Goal: Task Accomplishment & Management: Complete application form

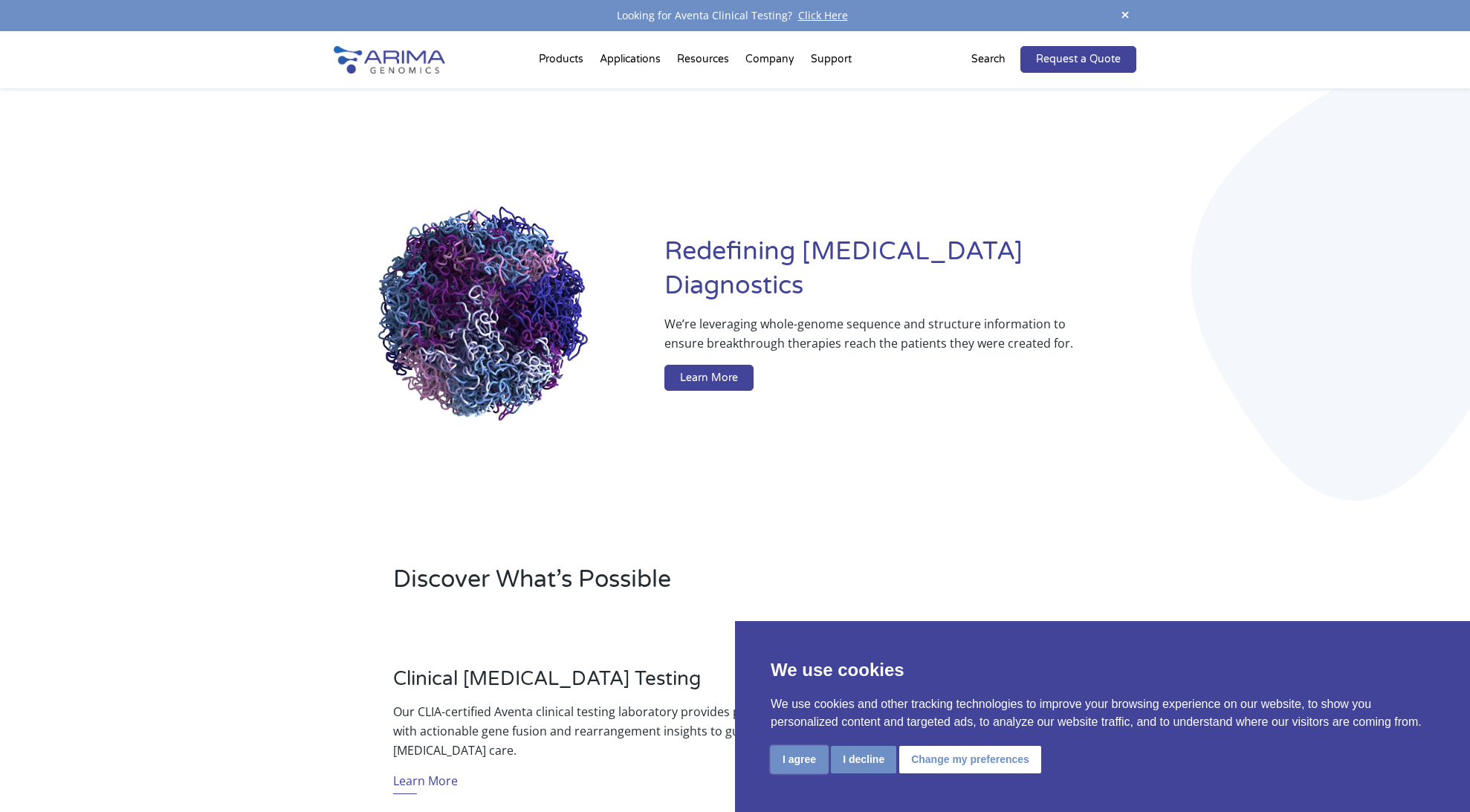
click at [794, 732] on button "I agree" at bounding box center [799, 759] width 58 height 27
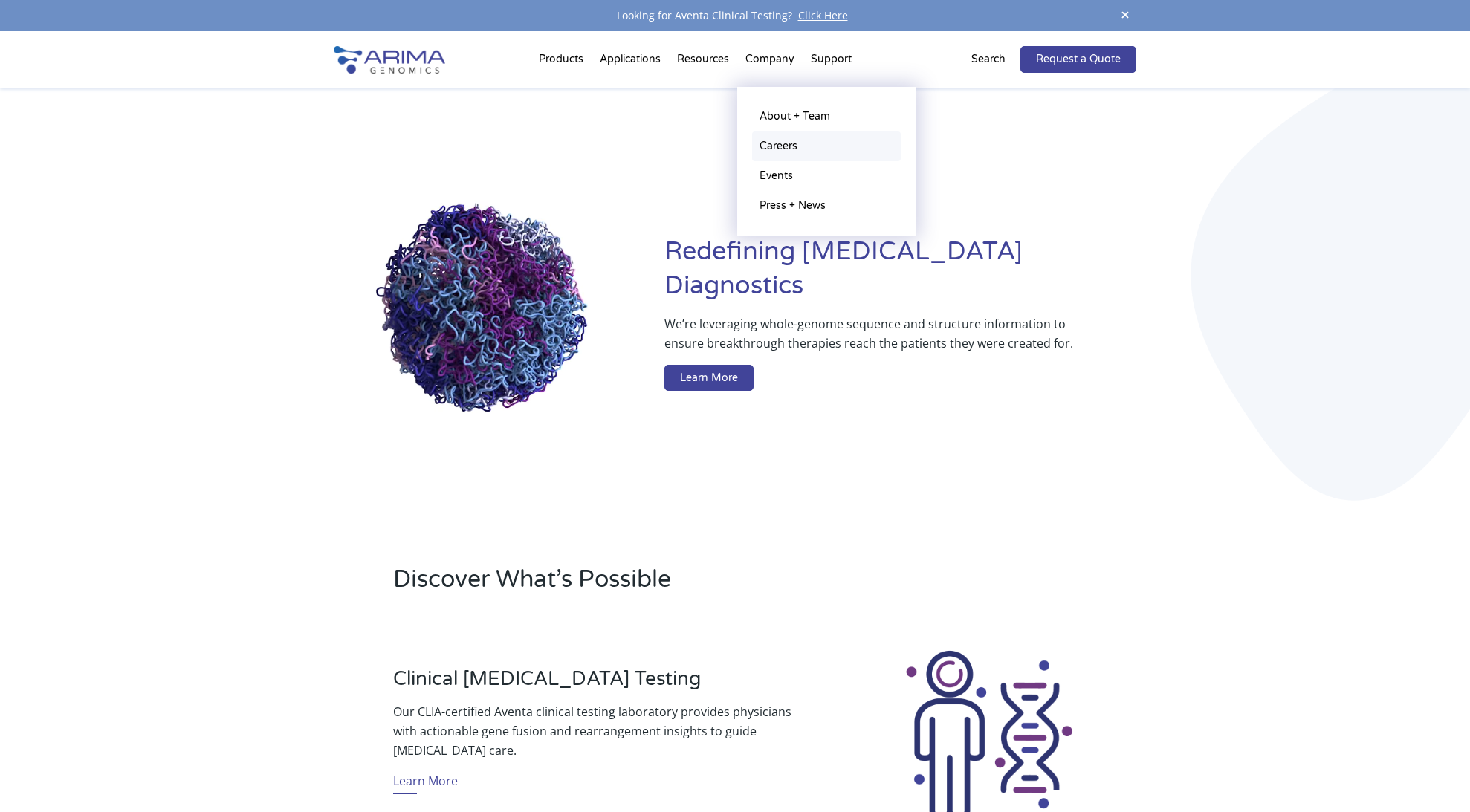
click at [789, 141] on link "Careers" at bounding box center [826, 146] width 149 height 30
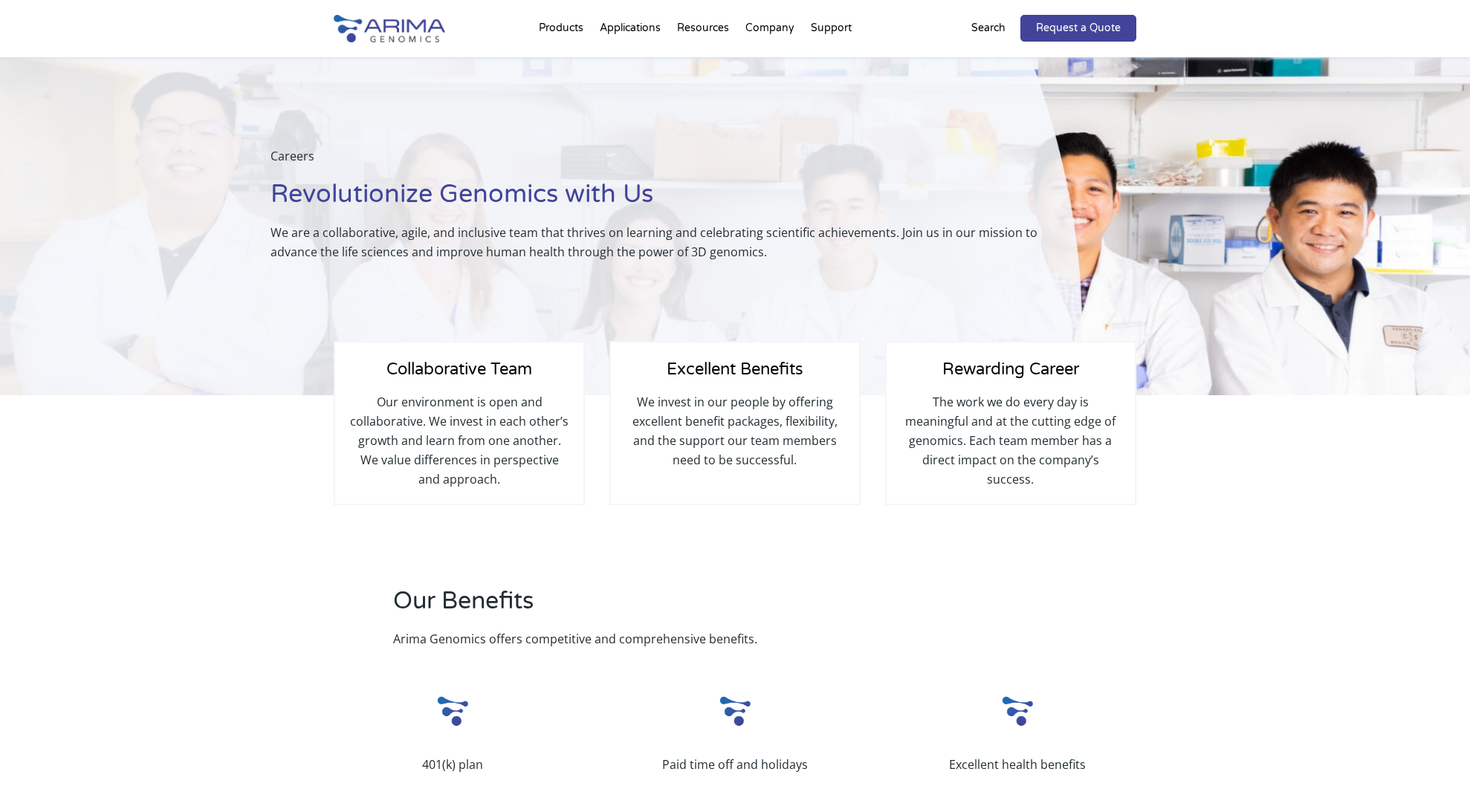
click at [1023, 459] on p "The work we do every day is meaningful and at the cutting edge of genomics. Eac…" at bounding box center [1010, 441] width 219 height 97
click at [481, 386] on h4 "Collaborative Team" at bounding box center [460, 375] width 219 height 35
click at [465, 389] on h4 "Collaborative Team" at bounding box center [460, 375] width 219 height 35
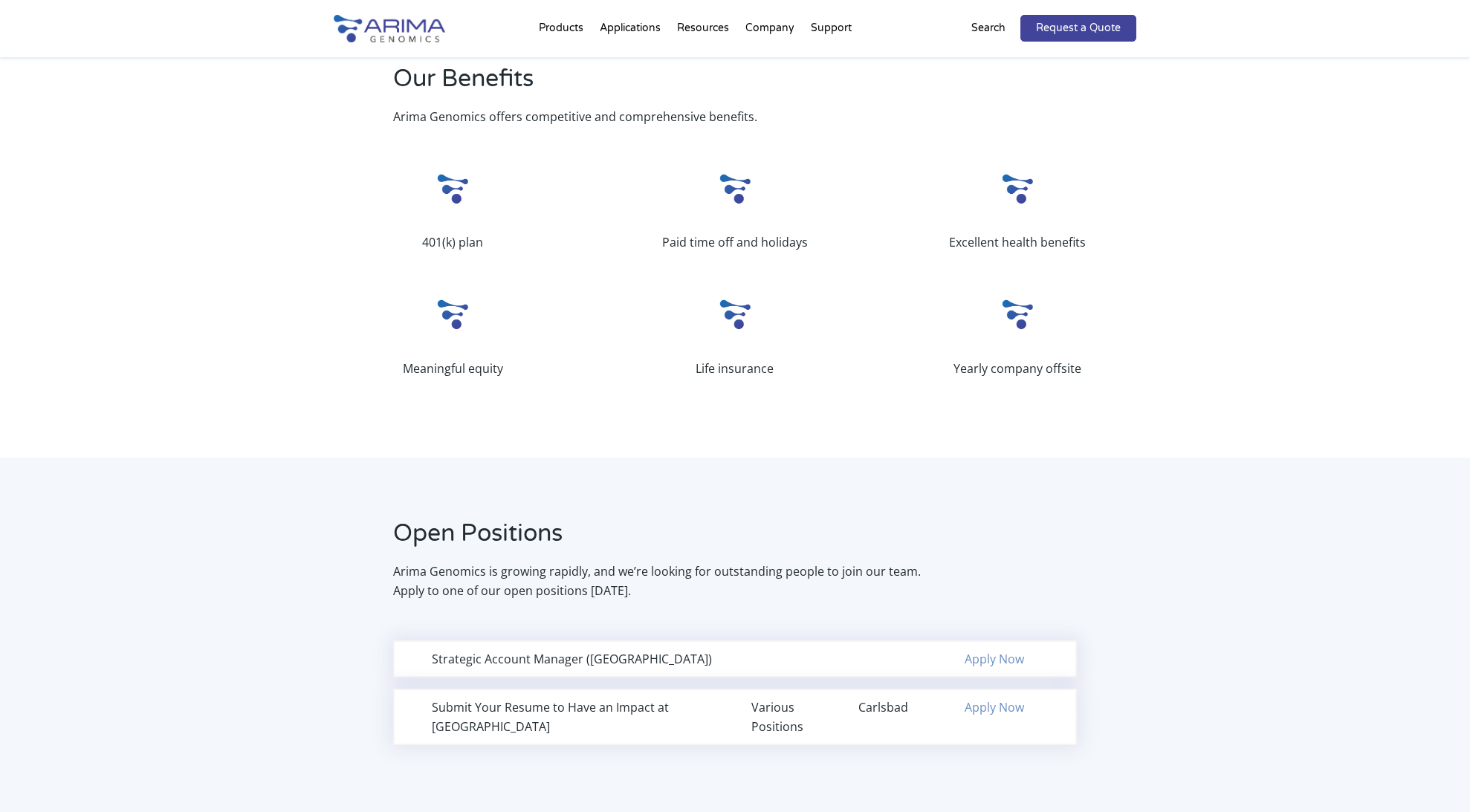
scroll to position [509, 0]
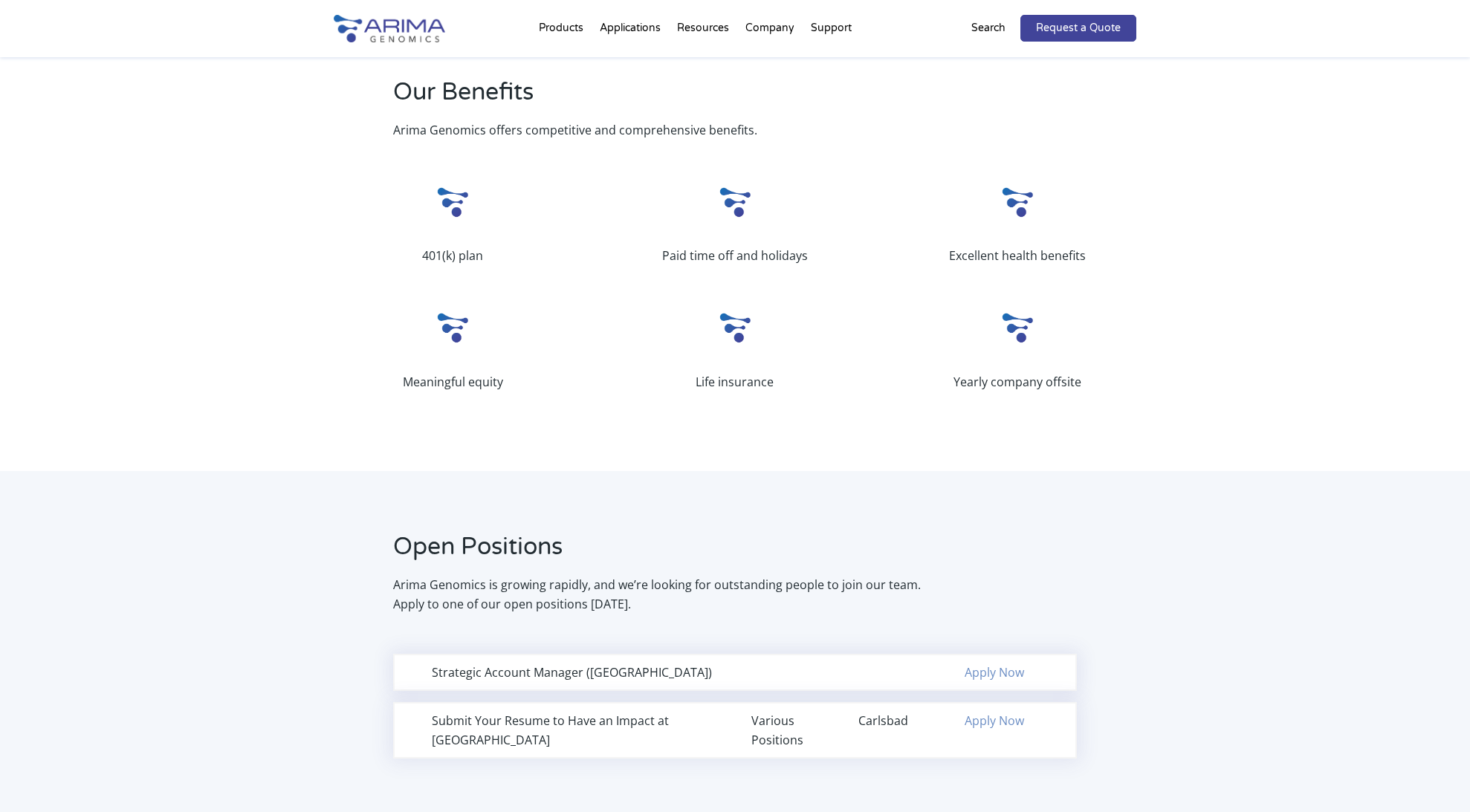
click at [546, 593] on p "Arima Genomics is growing rapidly, and we’re looking for outstanding people to …" at bounding box center [659, 594] width 531 height 39
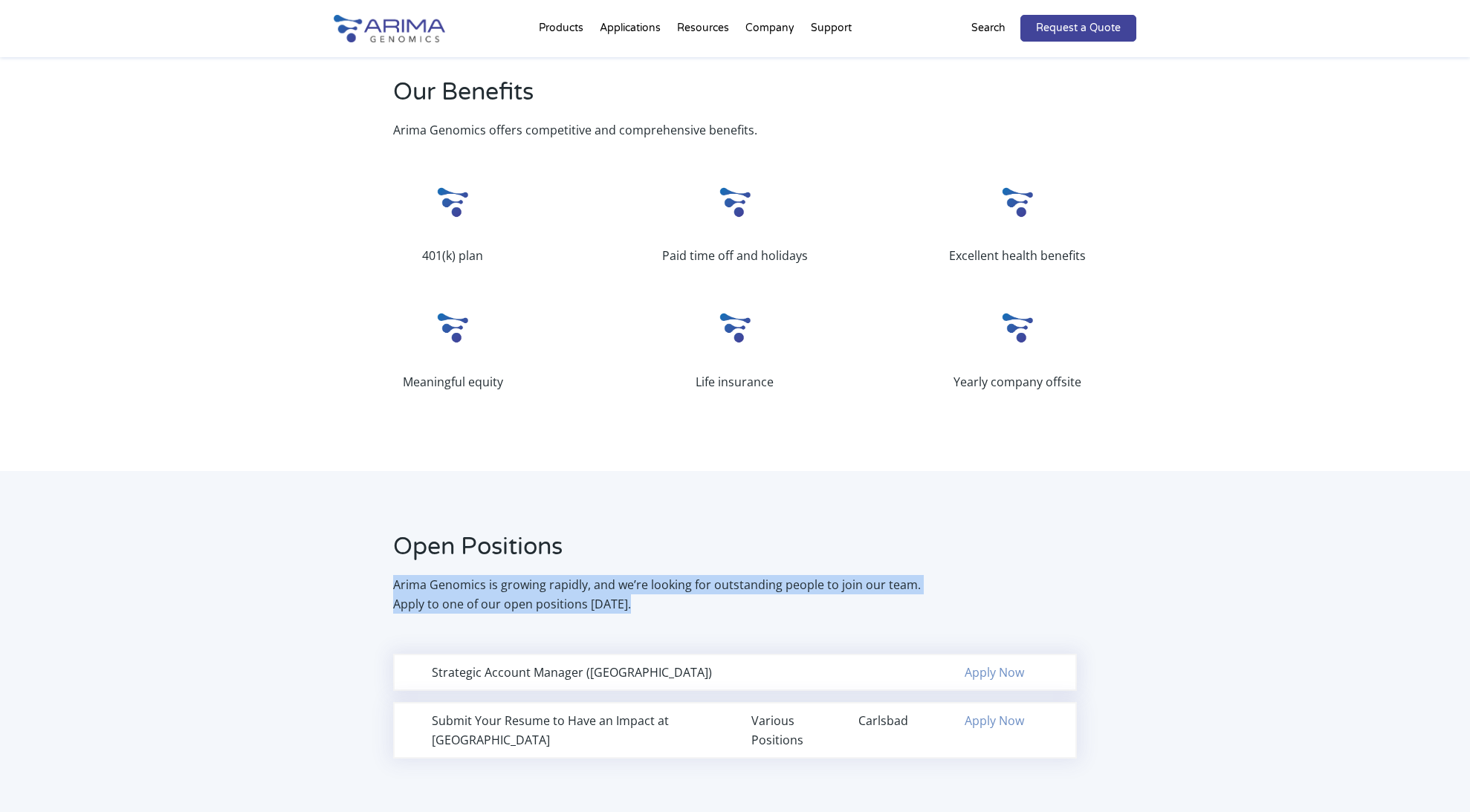
click at [583, 639] on div "Strategic Account Manager (Northeast Region) Apply Now Submit Your Resume to Ha…" at bounding box center [735, 706] width 802 height 145
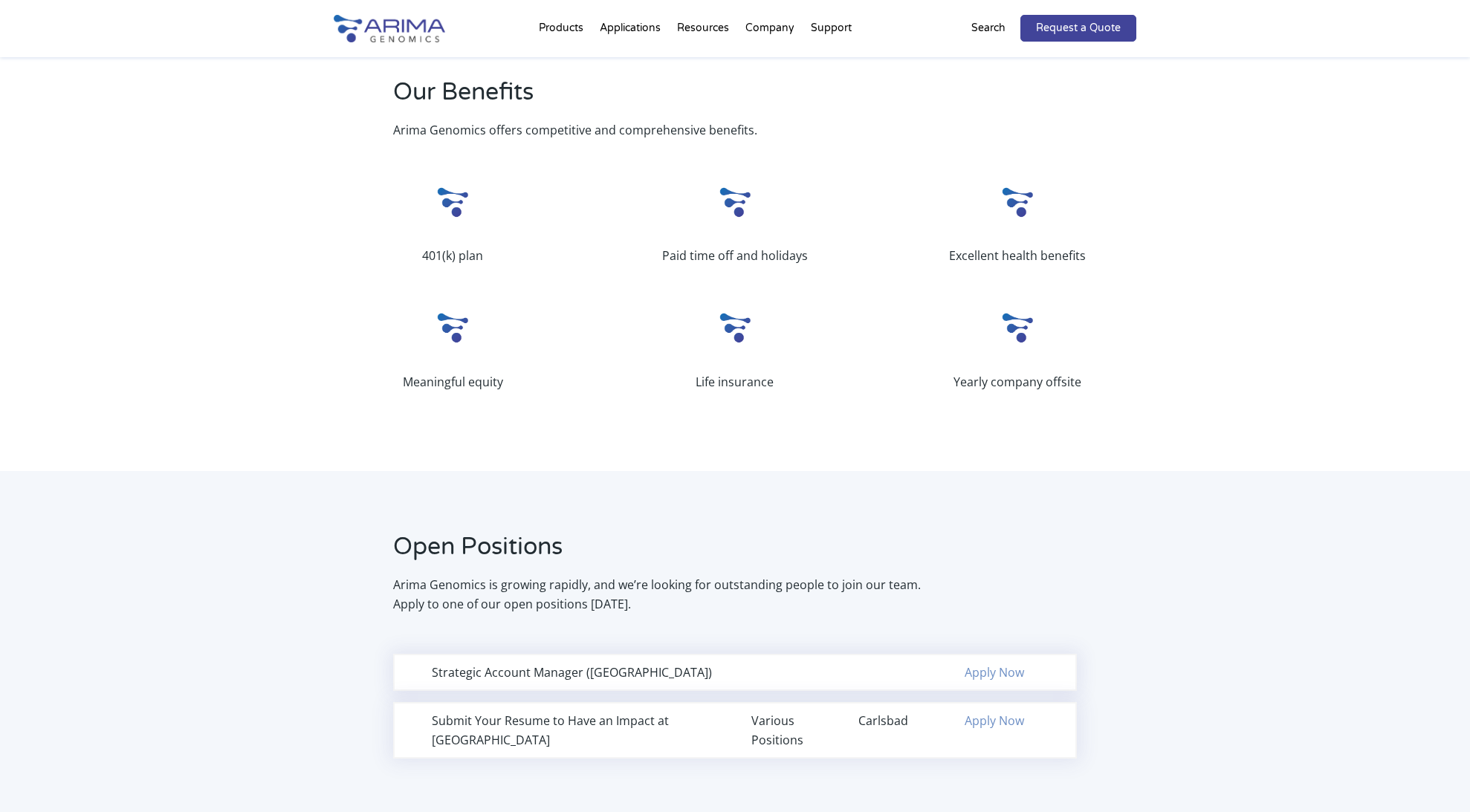
click at [599, 723] on div "Submit Your Resume to Have an Impact at Arima" at bounding box center [575, 730] width 287 height 39
click at [598, 676] on div "Strategic Account Manager (Northeast Region)" at bounding box center [575, 672] width 287 height 20
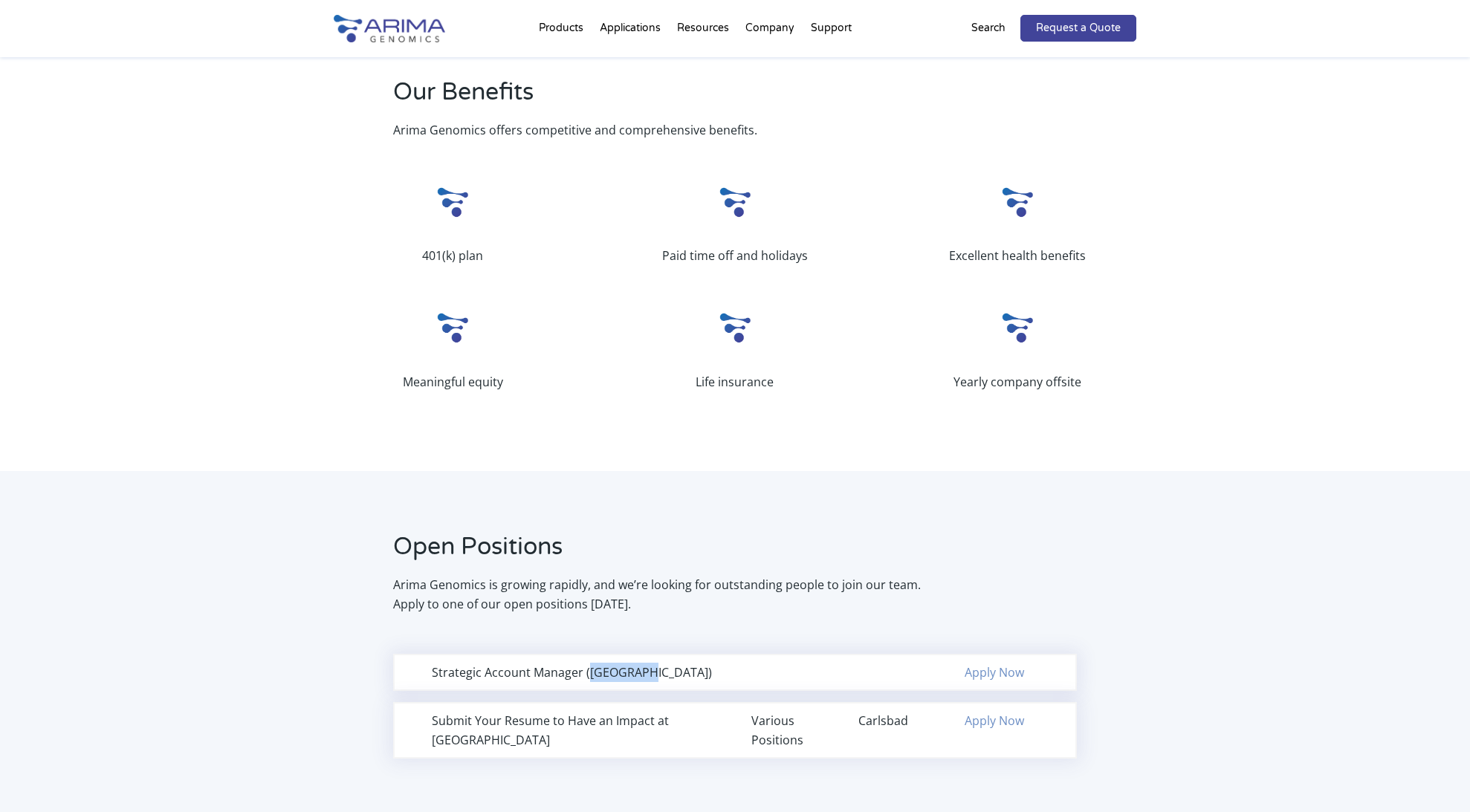
click at [598, 676] on div "Strategic Account Manager (Northeast Region)" at bounding box center [575, 672] width 287 height 20
click at [622, 676] on div "Strategic Account Manager (Northeast Region)" at bounding box center [575, 672] width 287 height 20
click at [617, 579] on p "Arima Genomics is growing rapidly, and we’re looking for outstanding people to …" at bounding box center [659, 594] width 531 height 39
click at [996, 676] on link "Apply Now" at bounding box center [994, 672] width 59 height 16
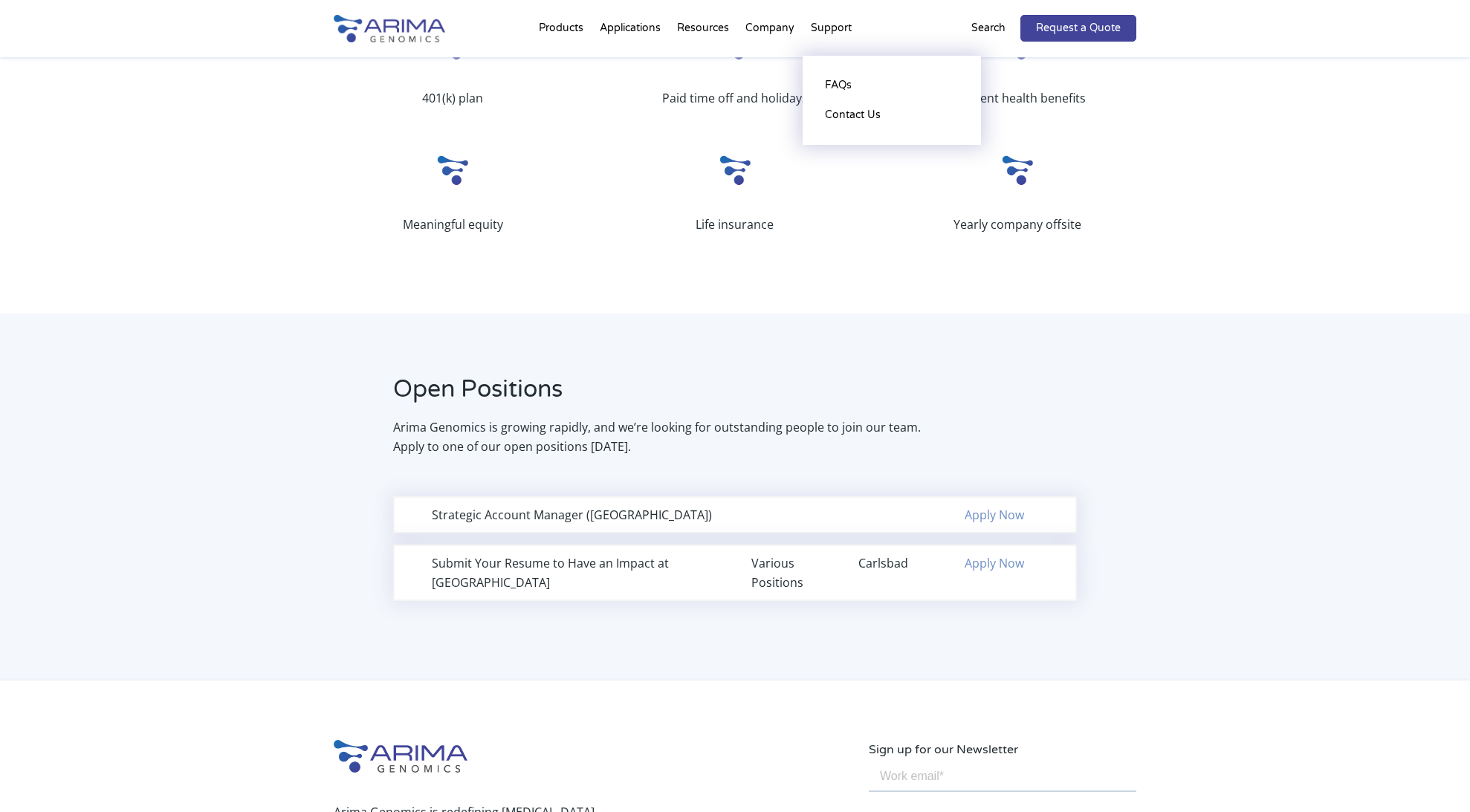
scroll to position [669, 0]
